Goal: Information Seeking & Learning: Learn about a topic

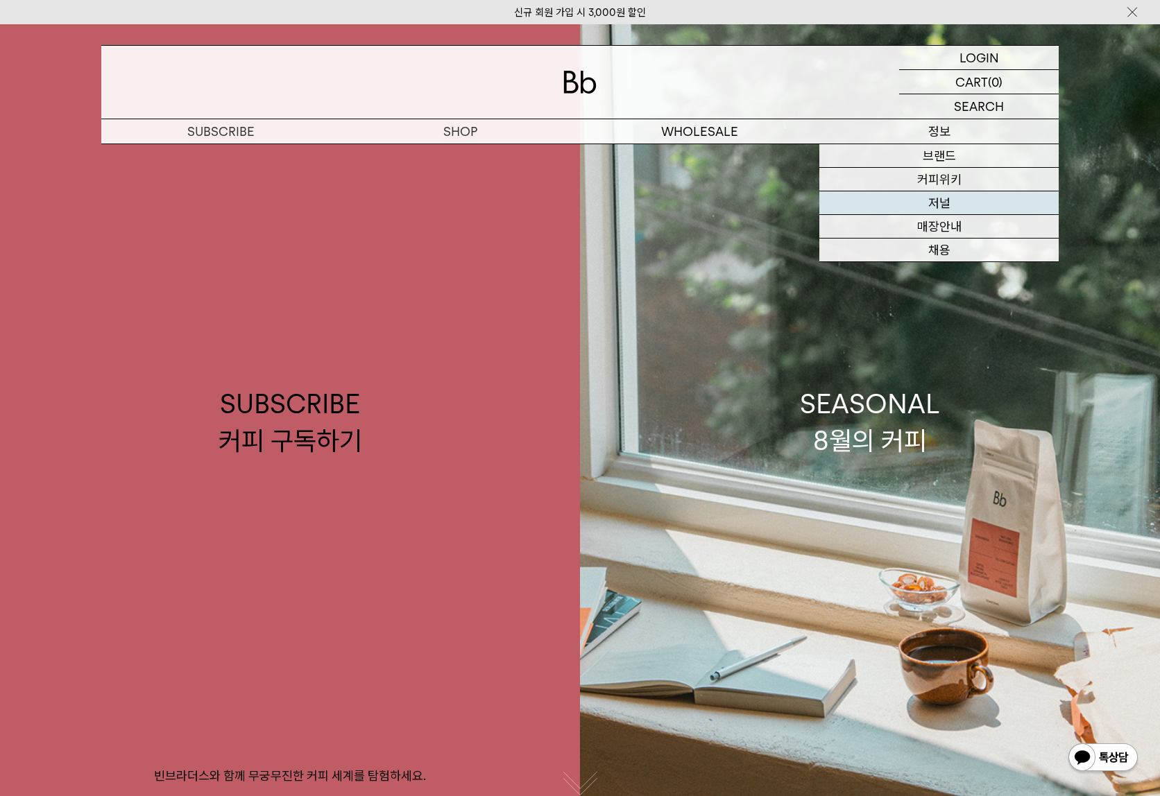
click at [954, 205] on link "저널" at bounding box center [938, 203] width 239 height 24
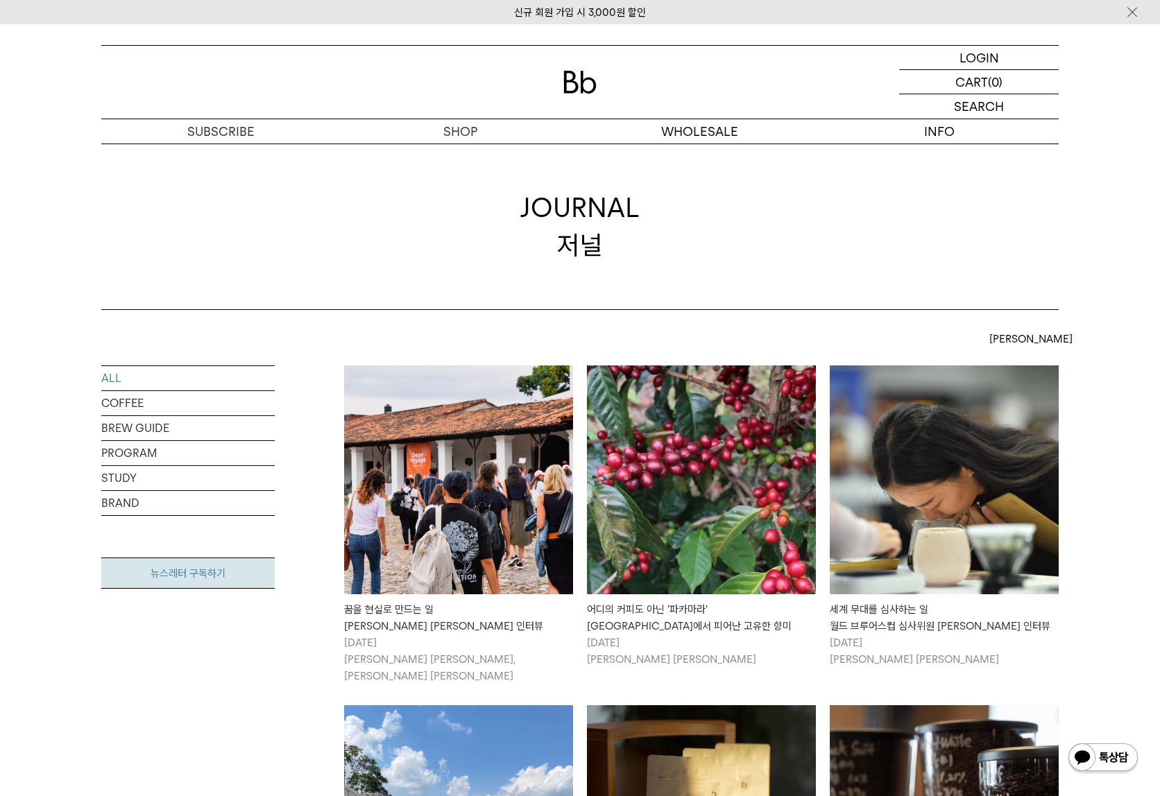
click at [240, 576] on link "뉴스레터 구독하기" at bounding box center [187, 573] width 173 height 31
click at [508, 455] on img at bounding box center [458, 480] width 229 height 229
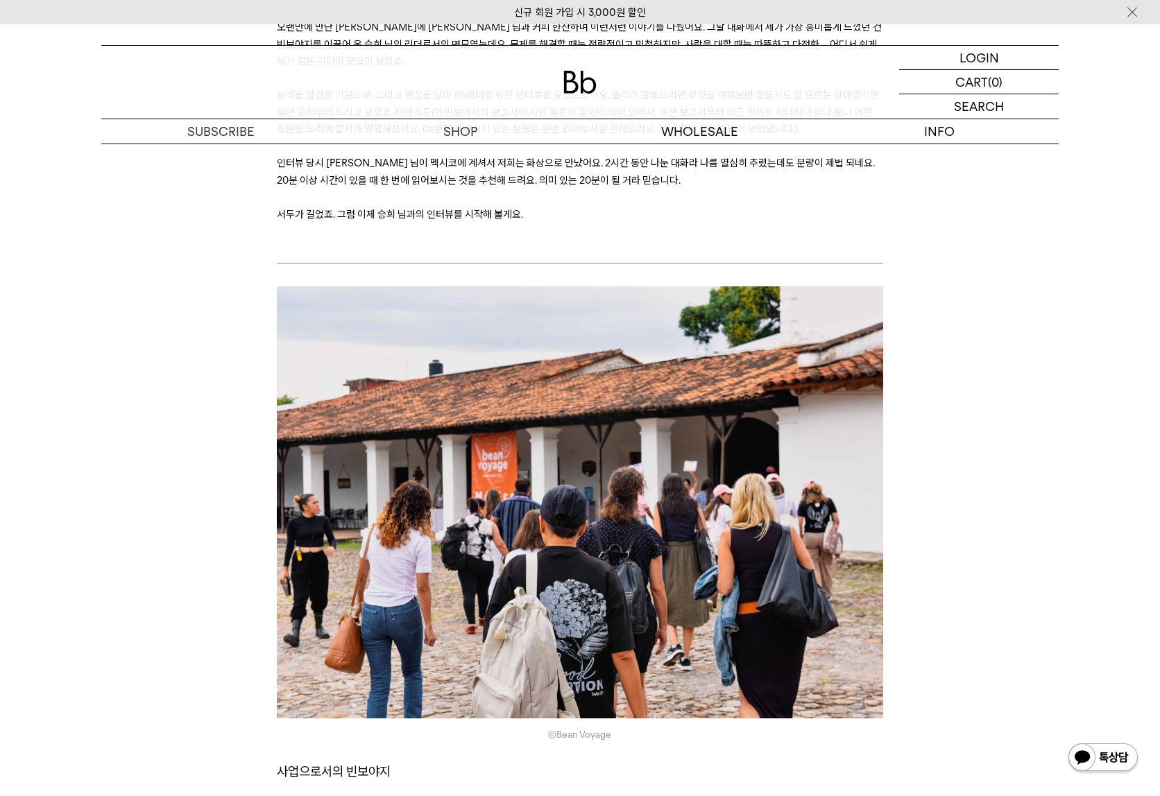
scroll to position [672, 0]
